Goal: Navigation & Orientation: Find specific page/section

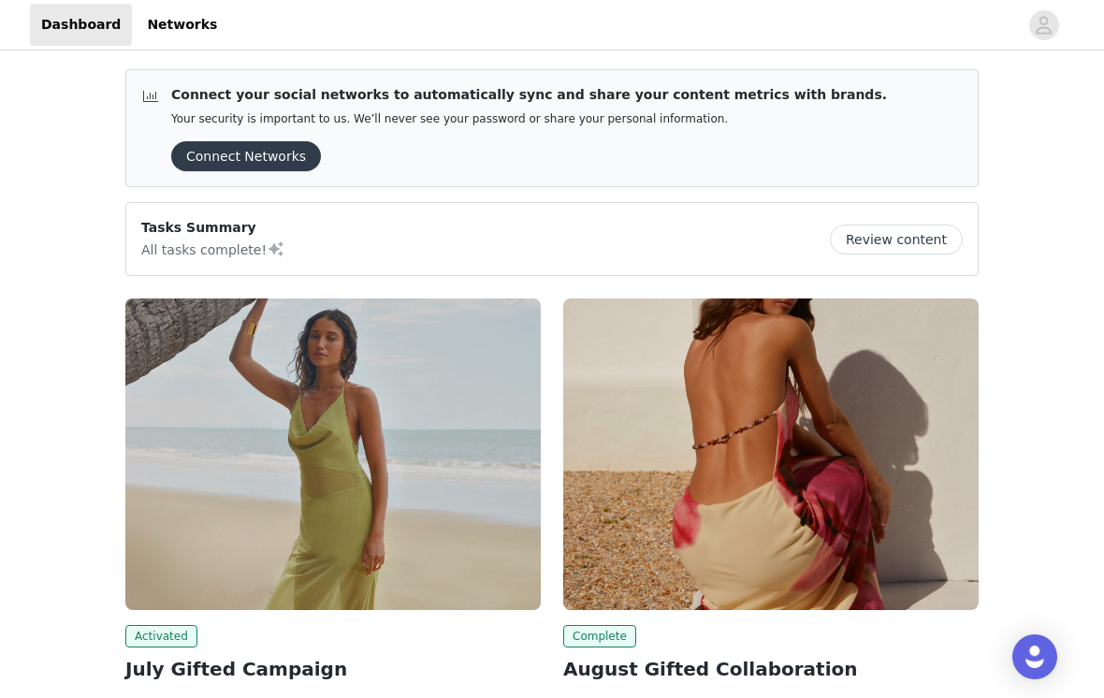
click at [173, 27] on link "Networks" at bounding box center [182, 25] width 93 height 42
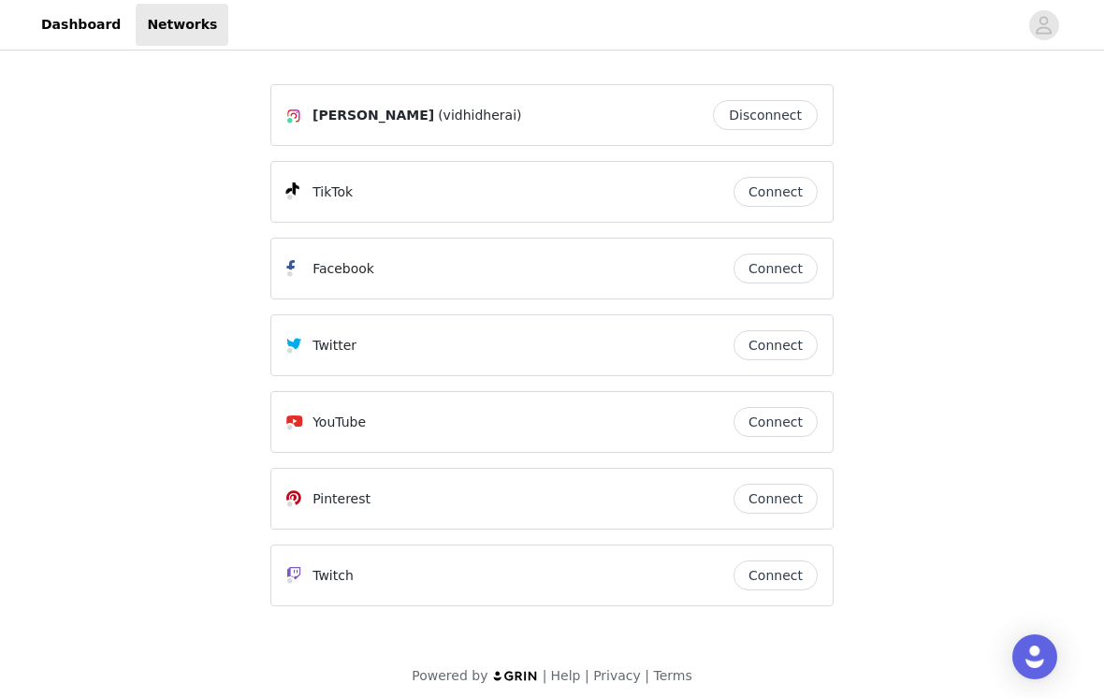
click at [67, 22] on link "Dashboard" at bounding box center [81, 25] width 102 height 42
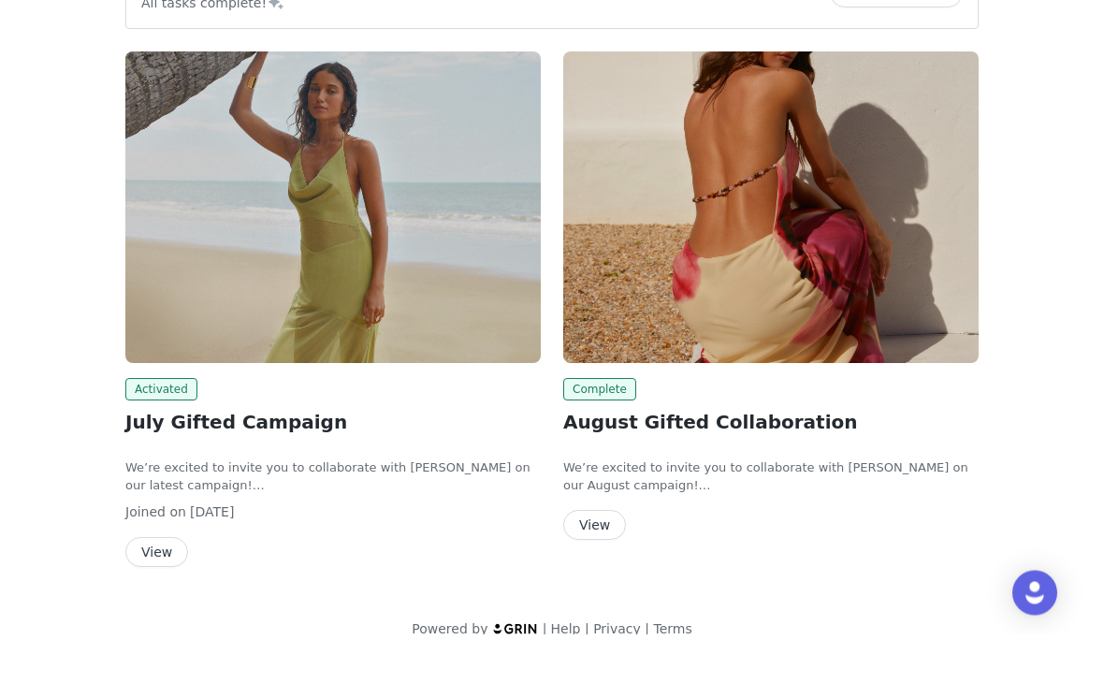
scroll to position [182, 0]
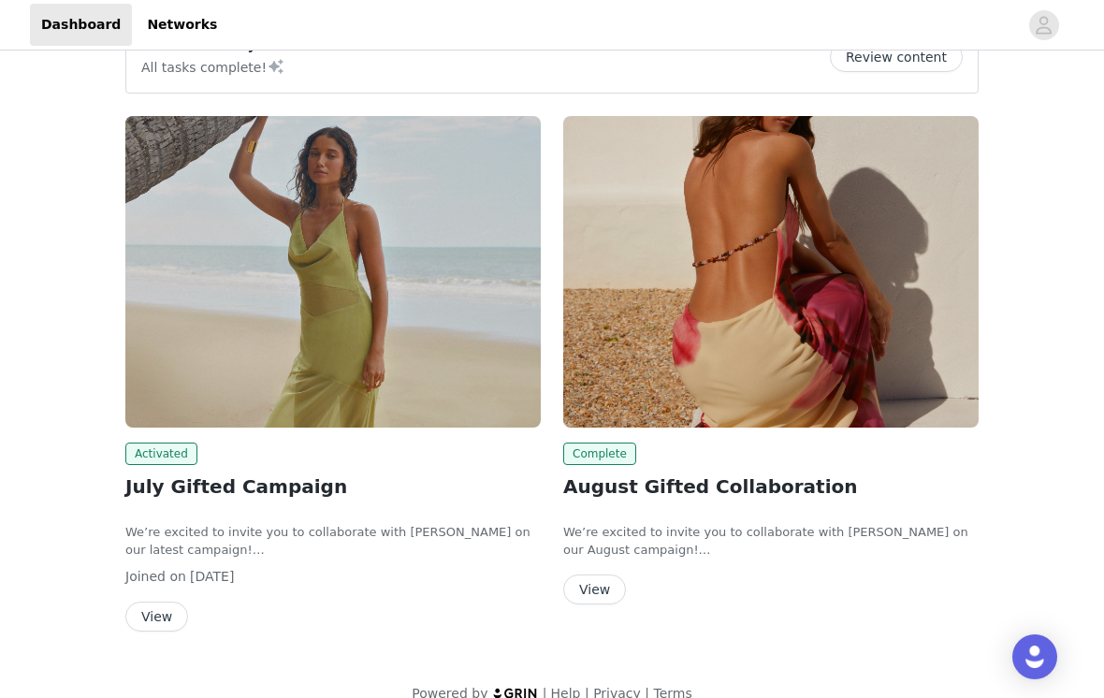
click at [602, 588] on button "View" at bounding box center [594, 589] width 63 height 30
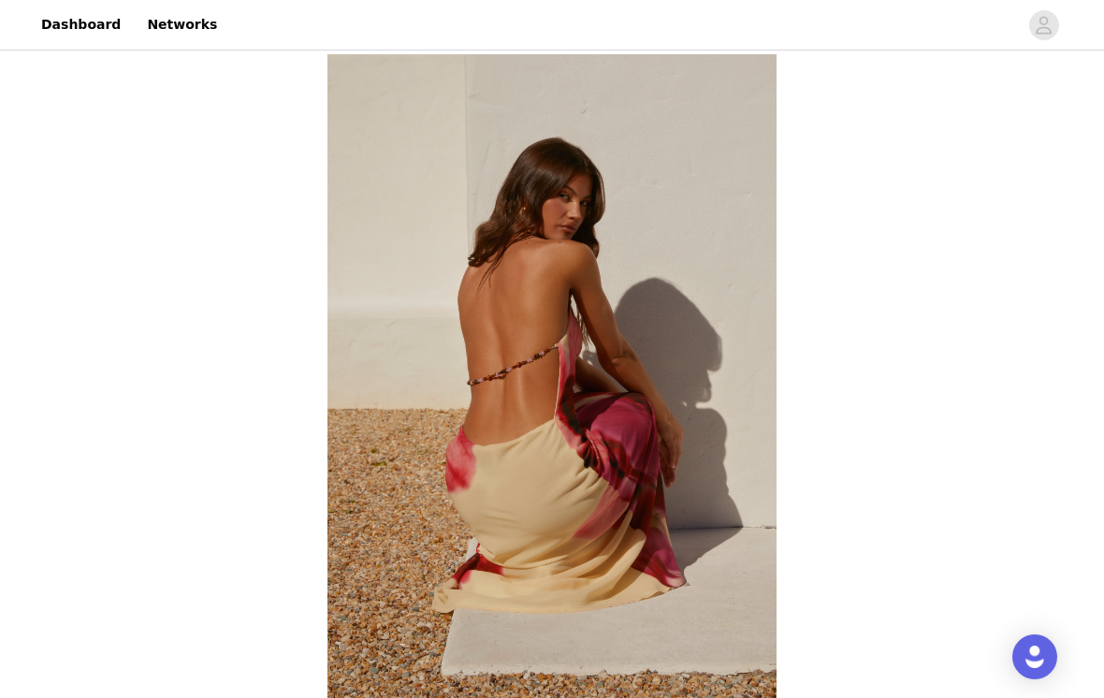
click at [1051, 22] on icon "avatar" at bounding box center [1044, 25] width 18 height 30
